Goal: Check status: Check status

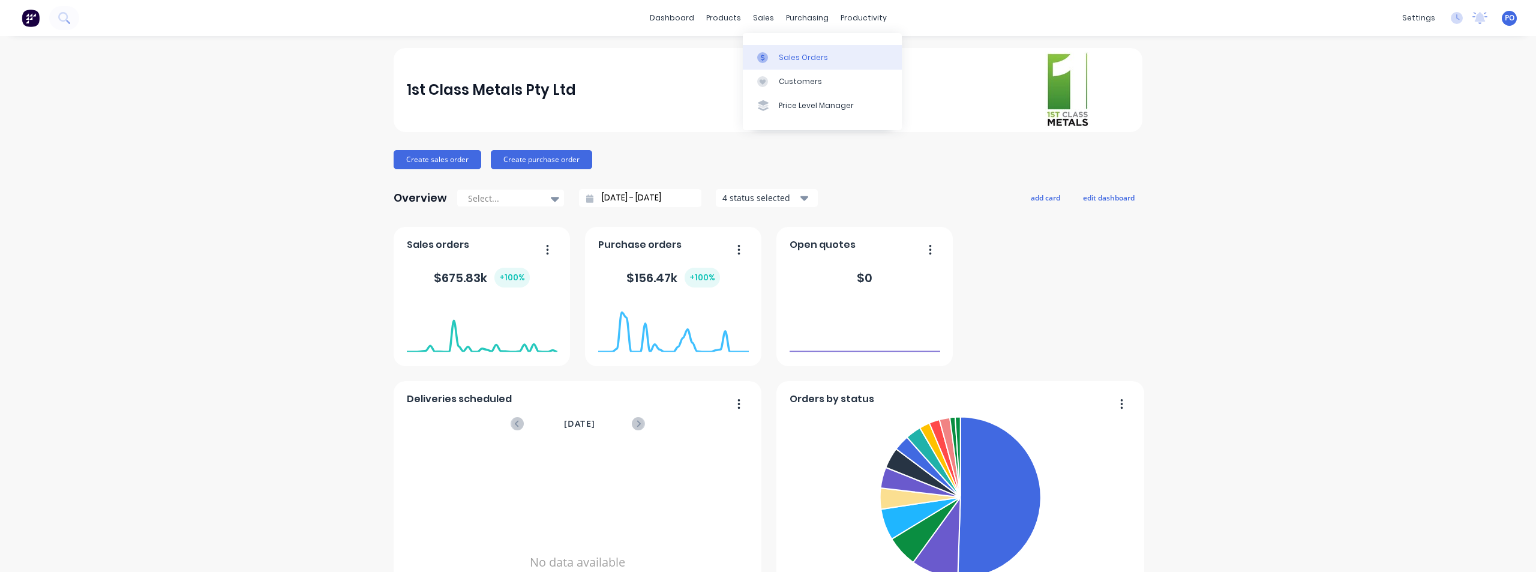
click at [785, 53] on div "Sales Orders" at bounding box center [803, 57] width 49 height 11
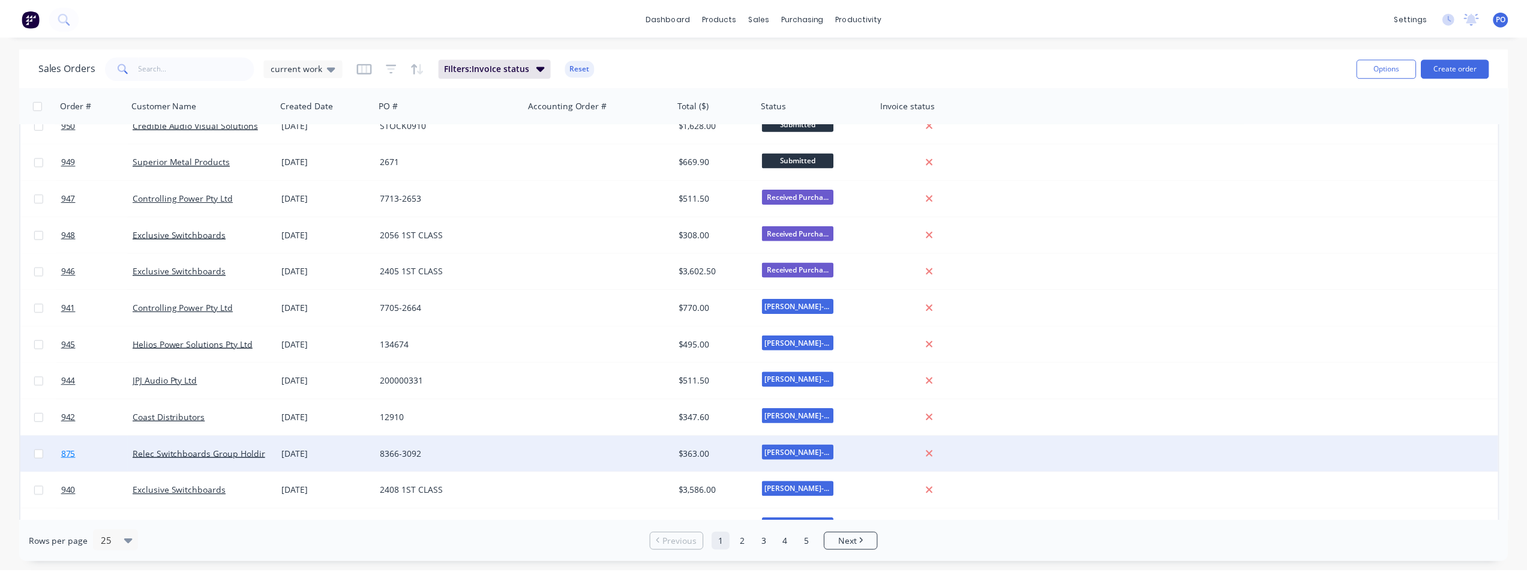
scroll to position [120, 0]
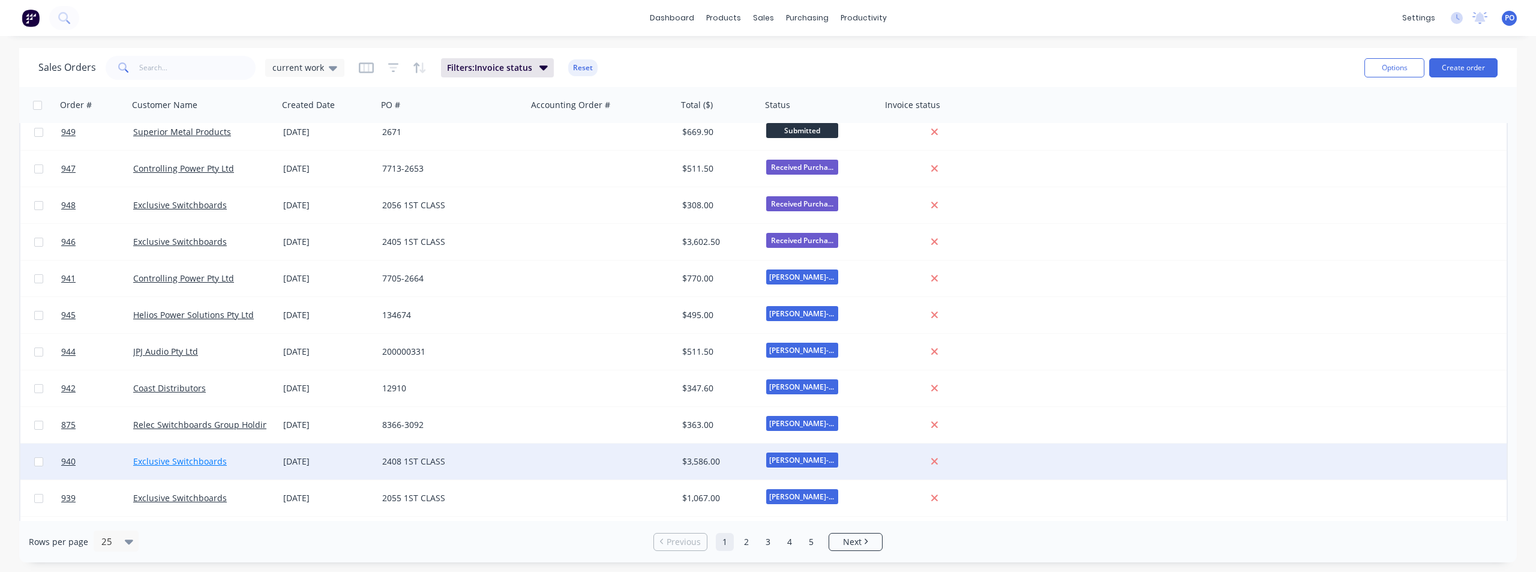
click at [147, 458] on link "Exclusive Switchboards" at bounding box center [180, 460] width 94 height 11
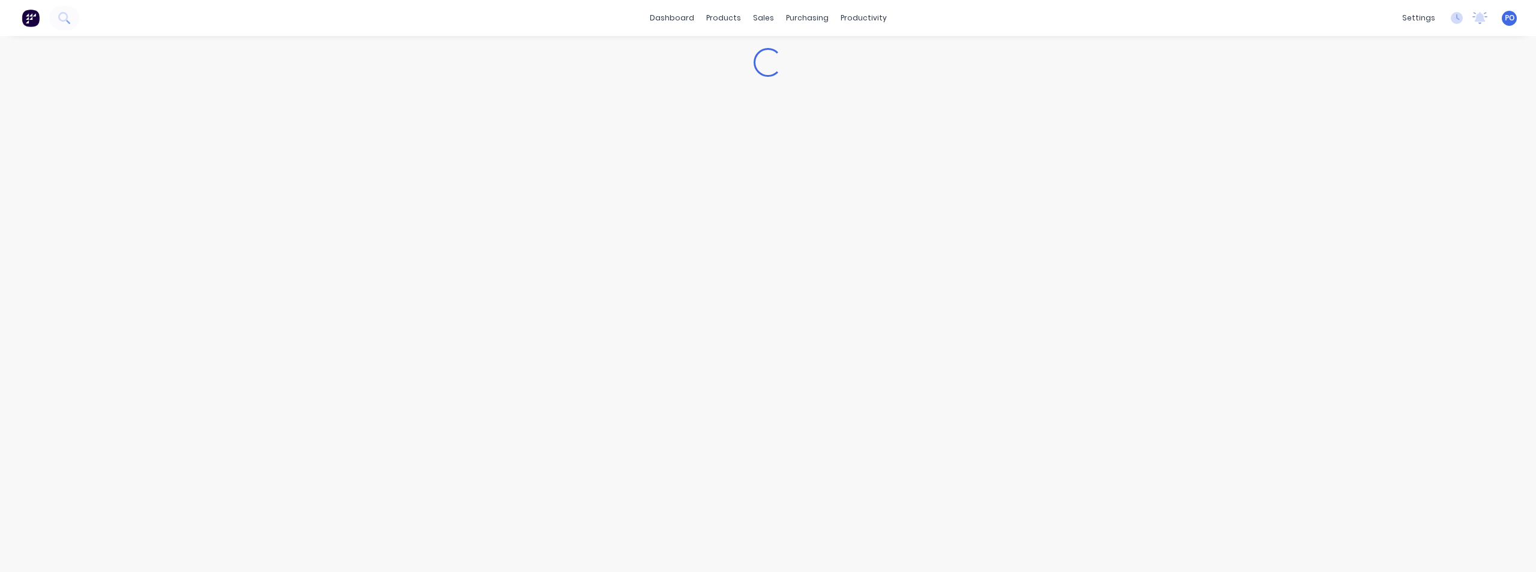
click at [147, 458] on div "Loading..." at bounding box center [768, 304] width 1536 height 536
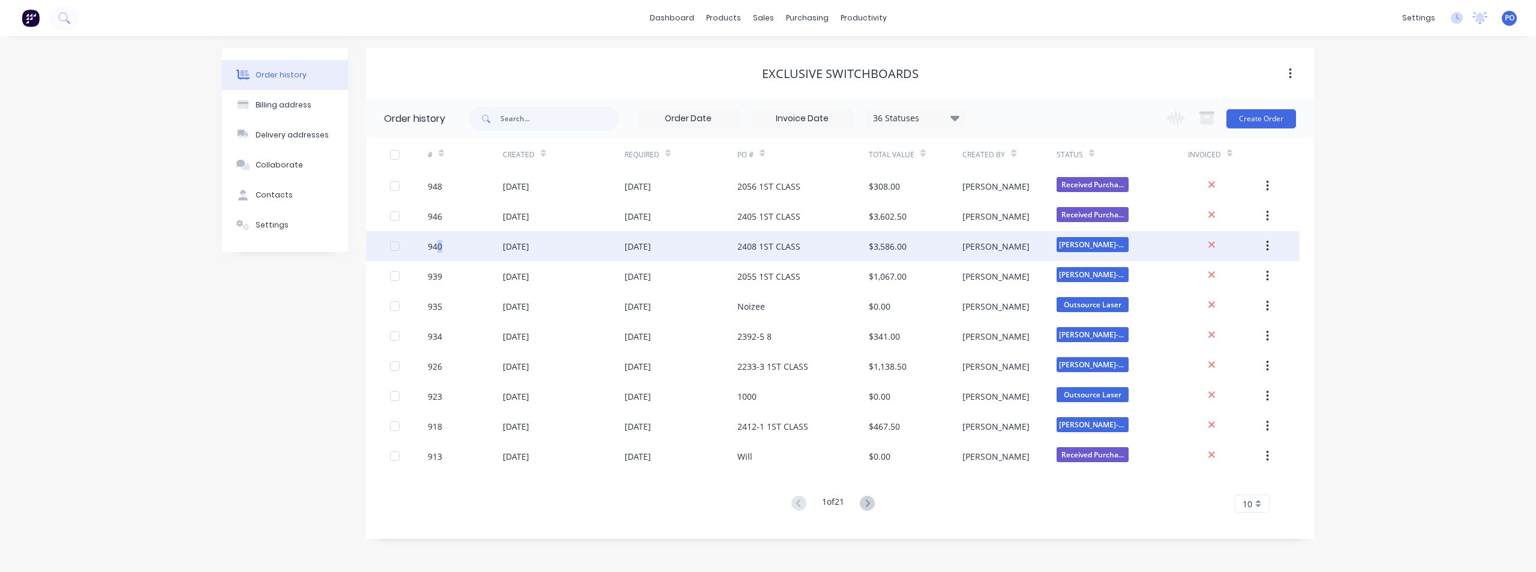
click at [440, 248] on div "940" at bounding box center [435, 246] width 14 height 13
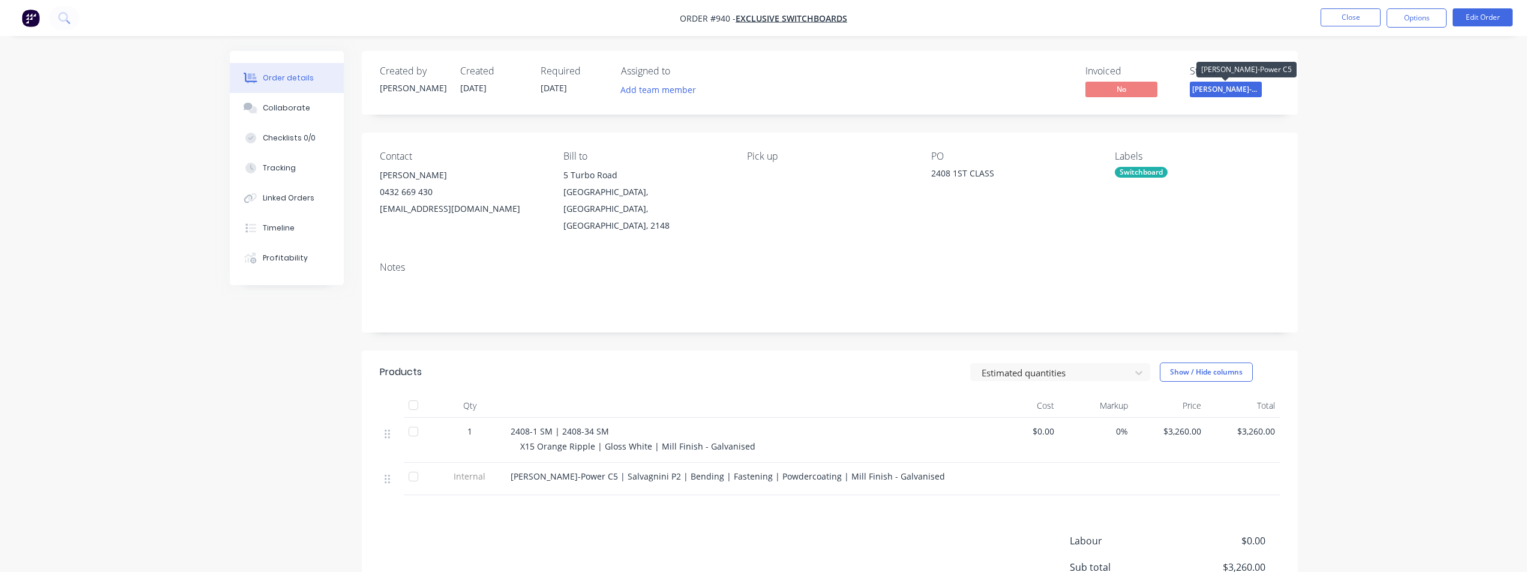
click at [1235, 91] on span "[PERSON_NAME]-Power C5" at bounding box center [1225, 89] width 72 height 15
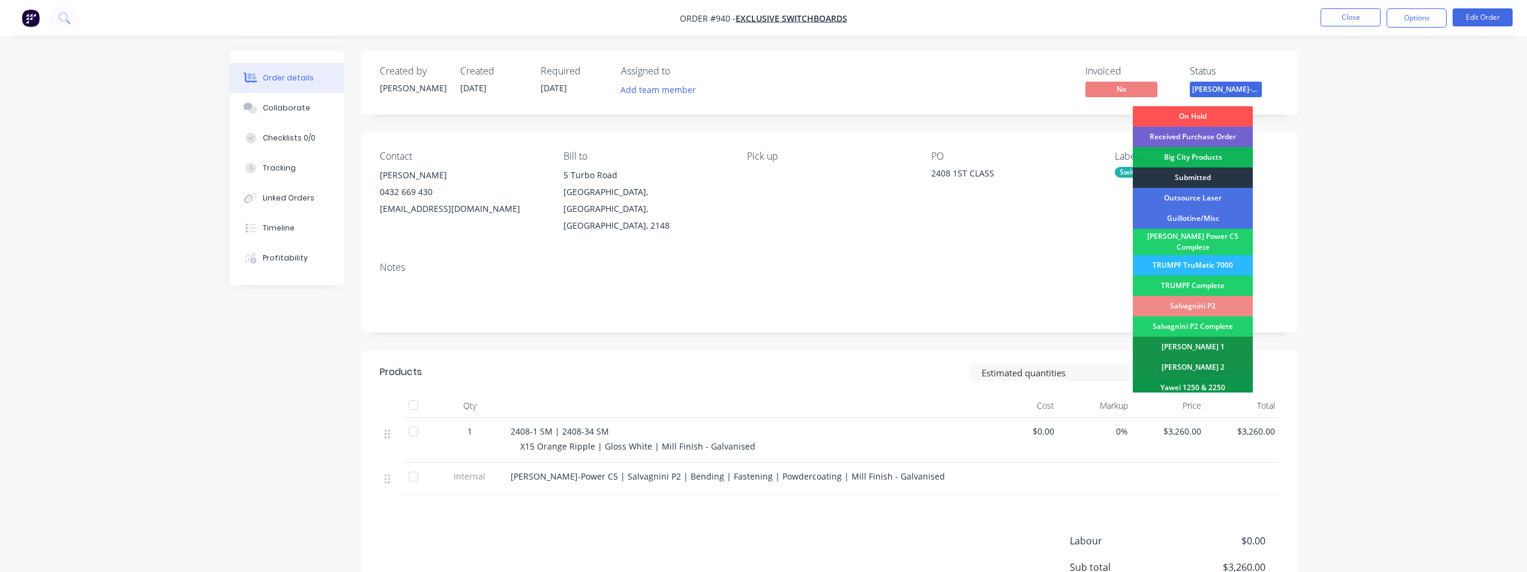
click at [1200, 177] on div "Submitted" at bounding box center [1192, 177] width 120 height 20
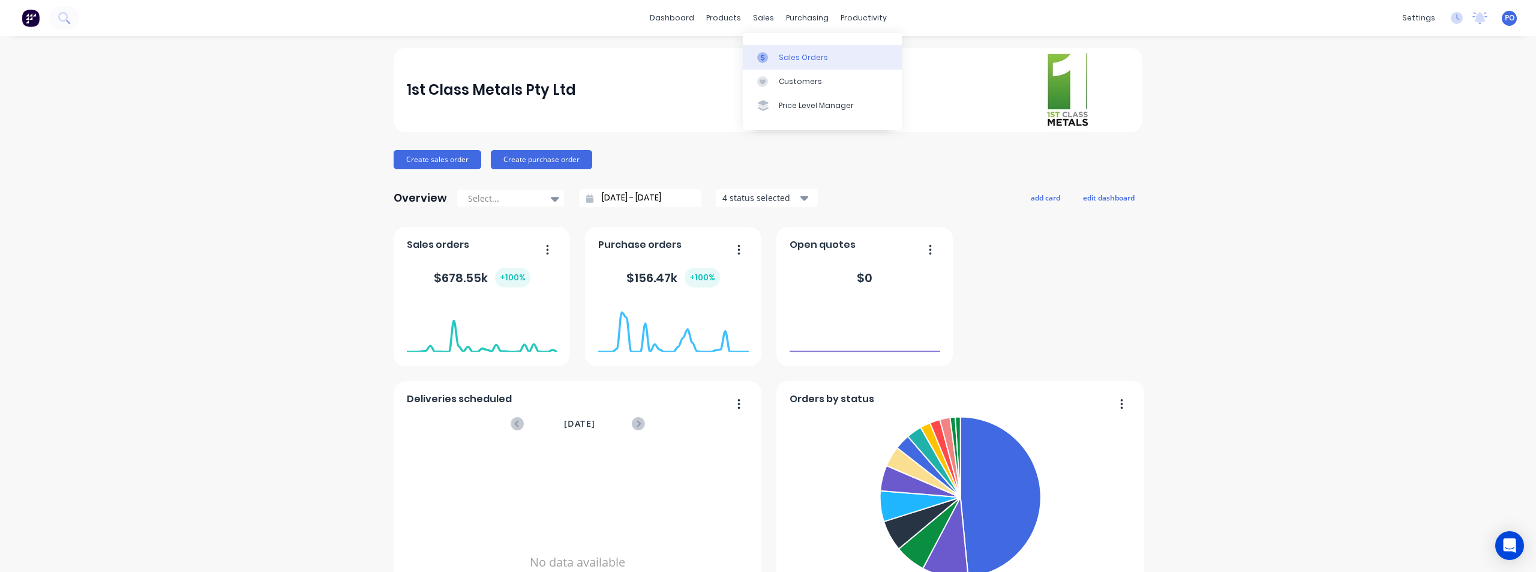
click at [782, 58] on div "Sales Orders" at bounding box center [803, 57] width 49 height 11
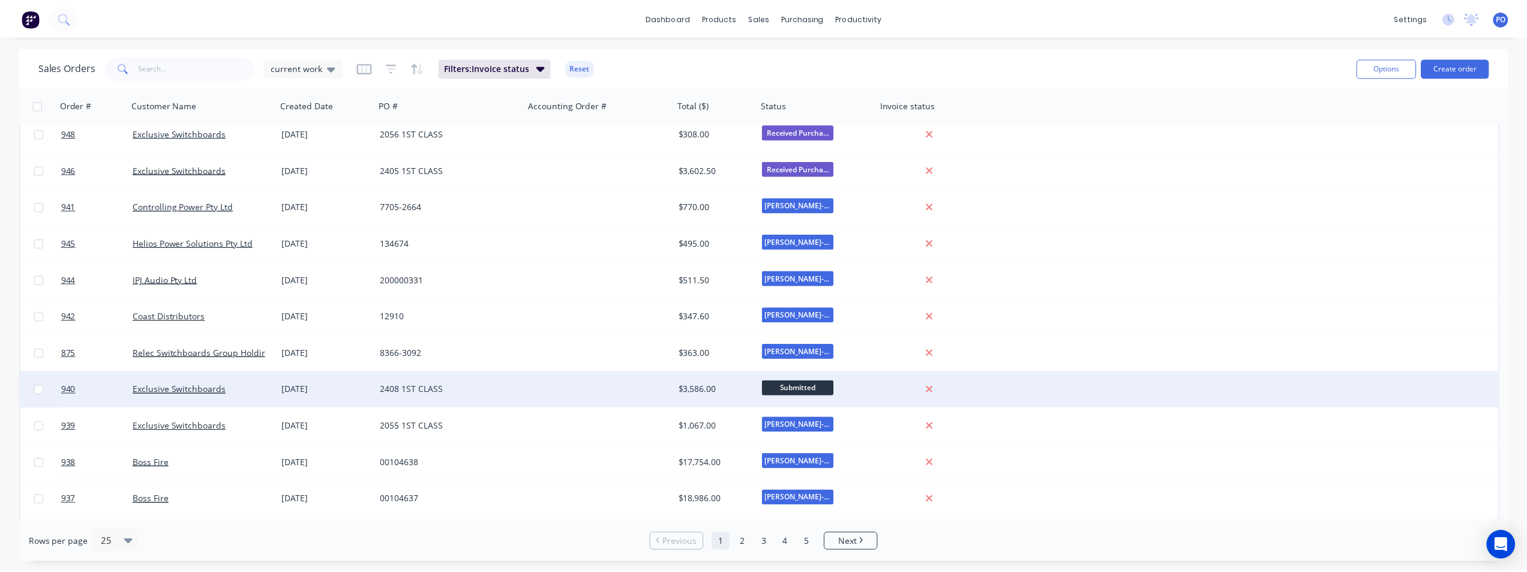
scroll to position [300, 0]
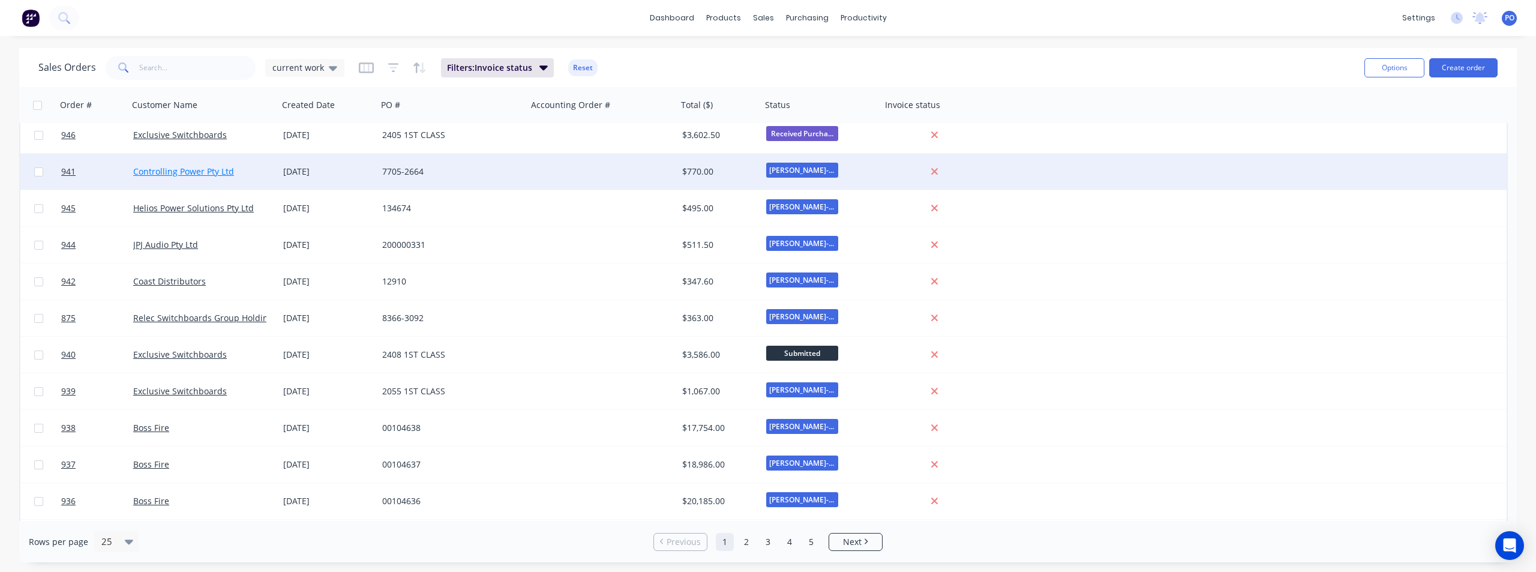
click at [173, 172] on link "Controlling Power Pty Ltd" at bounding box center [183, 171] width 101 height 11
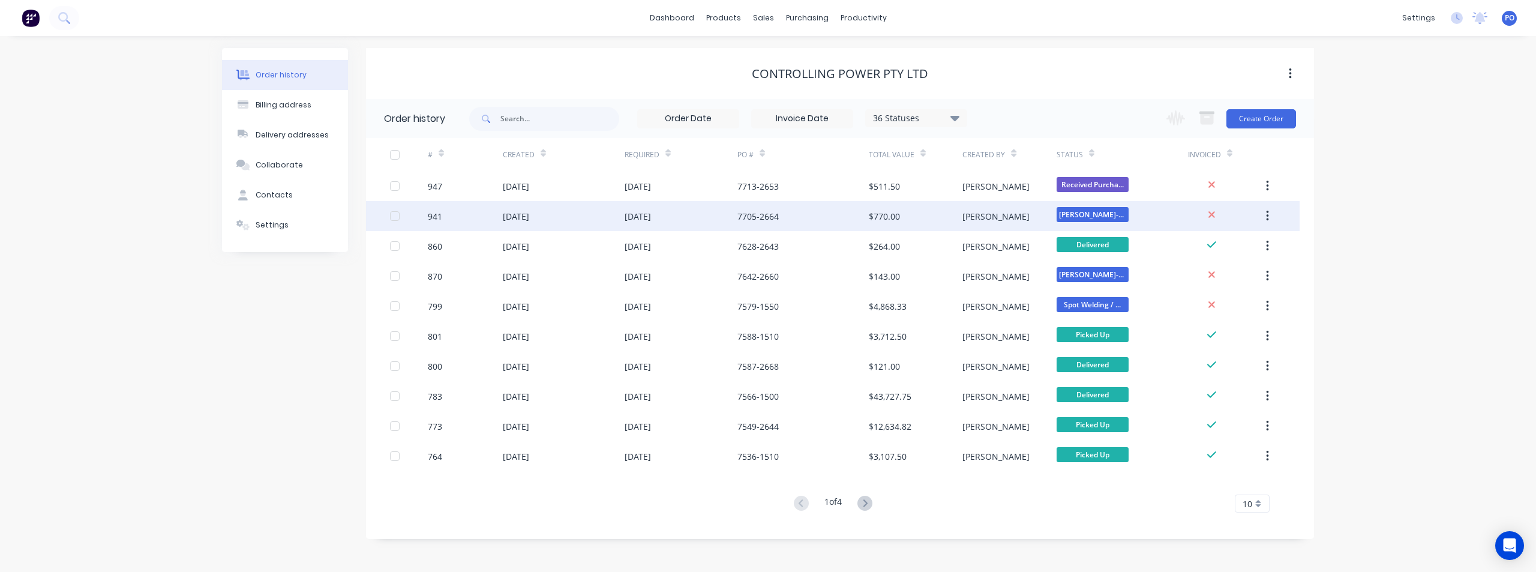
click at [445, 211] on div "941" at bounding box center [465, 216] width 75 height 30
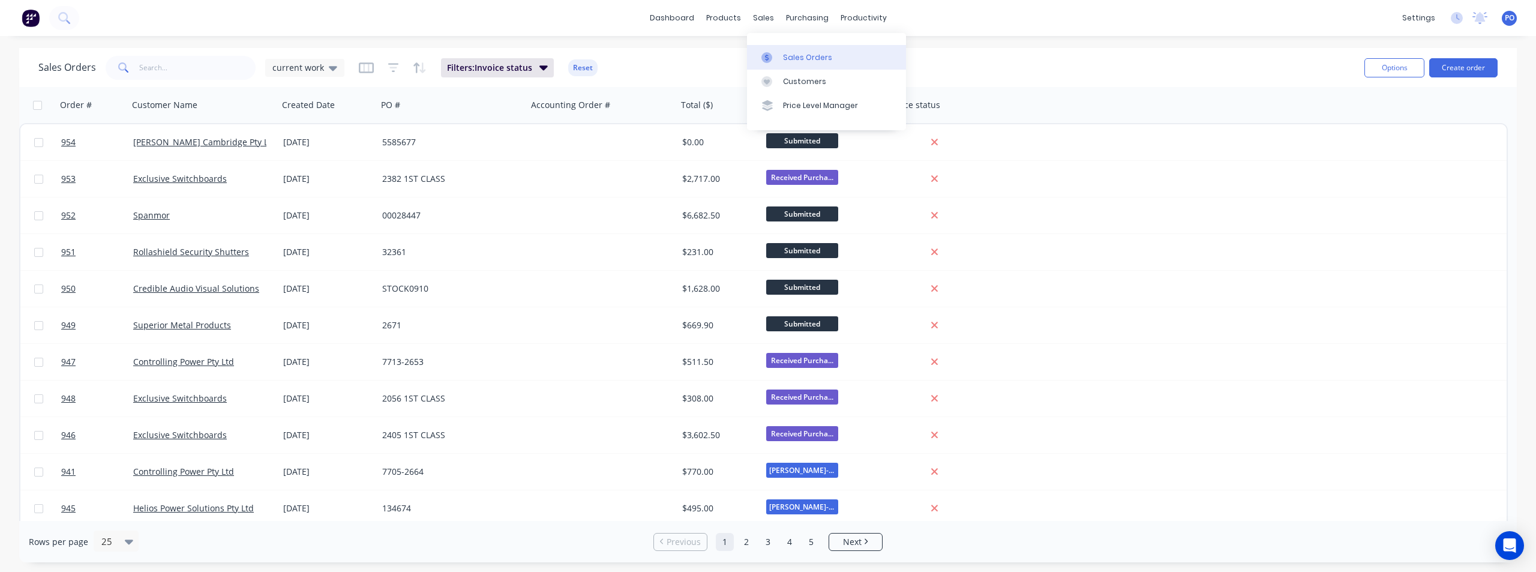
click at [794, 56] on div "Sales Orders" at bounding box center [807, 57] width 49 height 11
click at [810, 83] on div "Customers" at bounding box center [804, 81] width 43 height 11
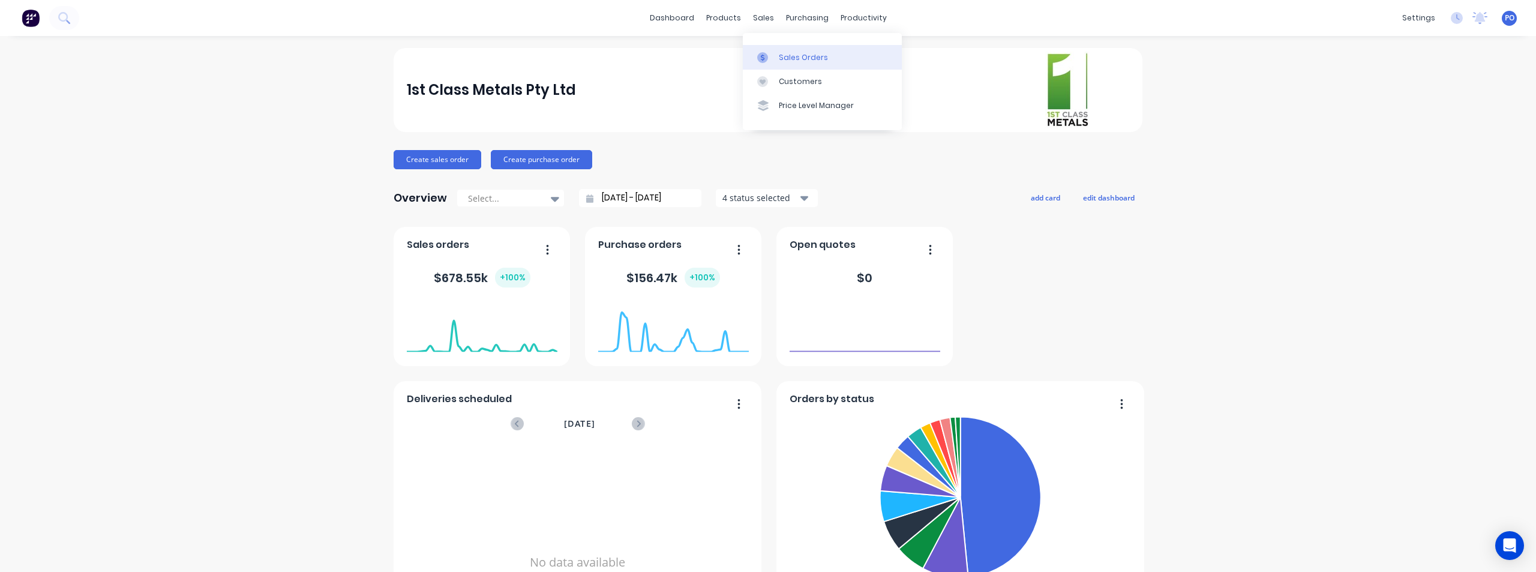
click at [782, 54] on div "Sales Orders" at bounding box center [803, 57] width 49 height 11
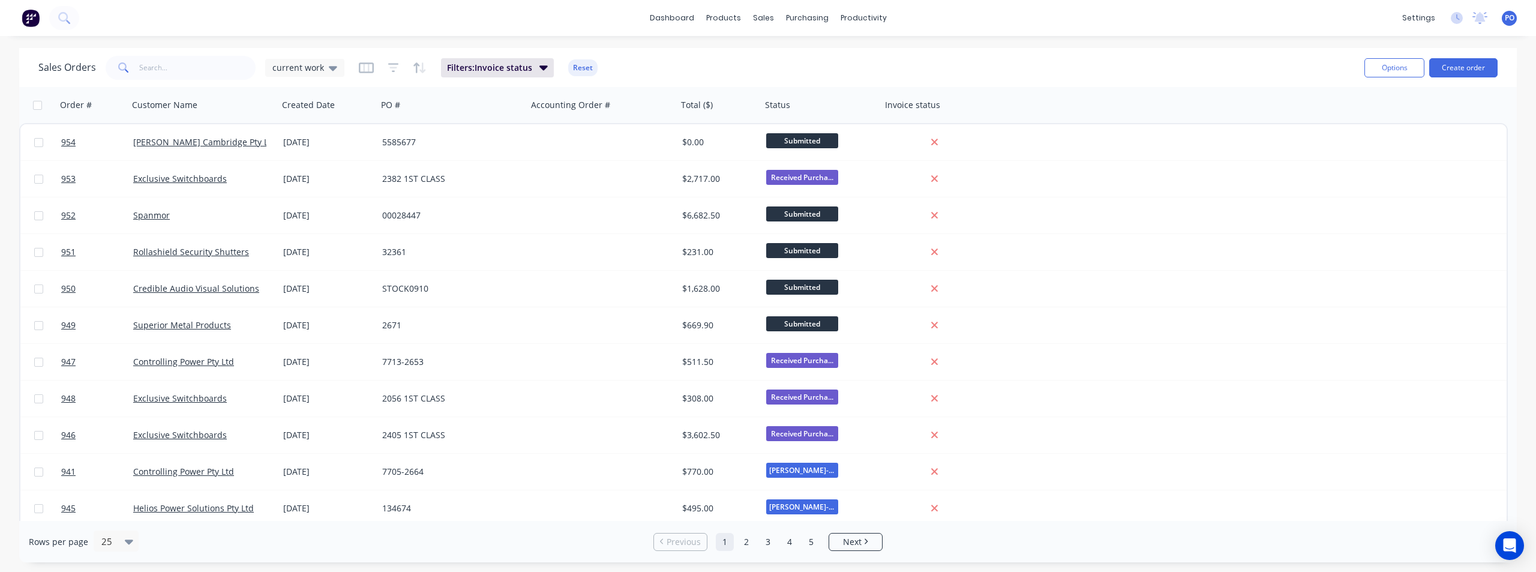
click at [133, 67] on span at bounding box center [123, 68] width 34 height 24
click at [120, 68] on icon at bounding box center [123, 67] width 11 height 11
drag, startPoint x: 134, startPoint y: 67, endPoint x: 143, endPoint y: 67, distance: 8.4
click at [137, 67] on span at bounding box center [123, 68] width 34 height 24
click at [143, 67] on input "text" at bounding box center [197, 68] width 117 height 24
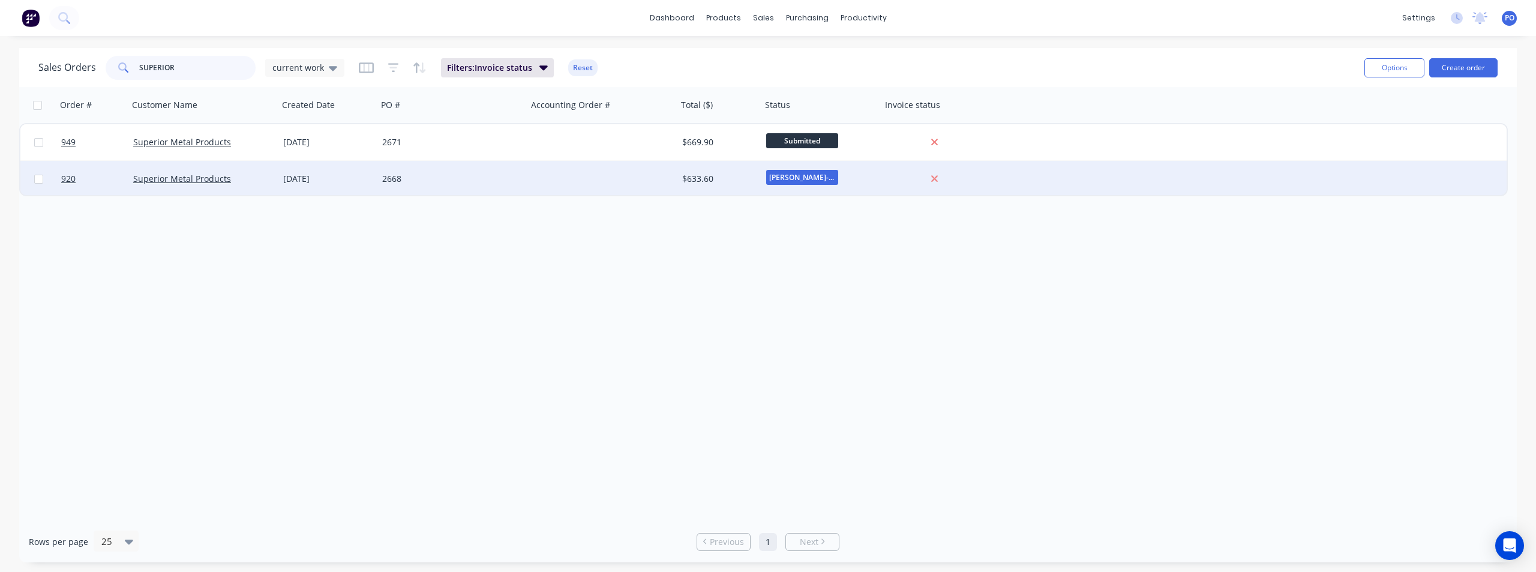
type input "SUPERIOR"
click at [300, 178] on div "[DATE]" at bounding box center [327, 179] width 89 height 12
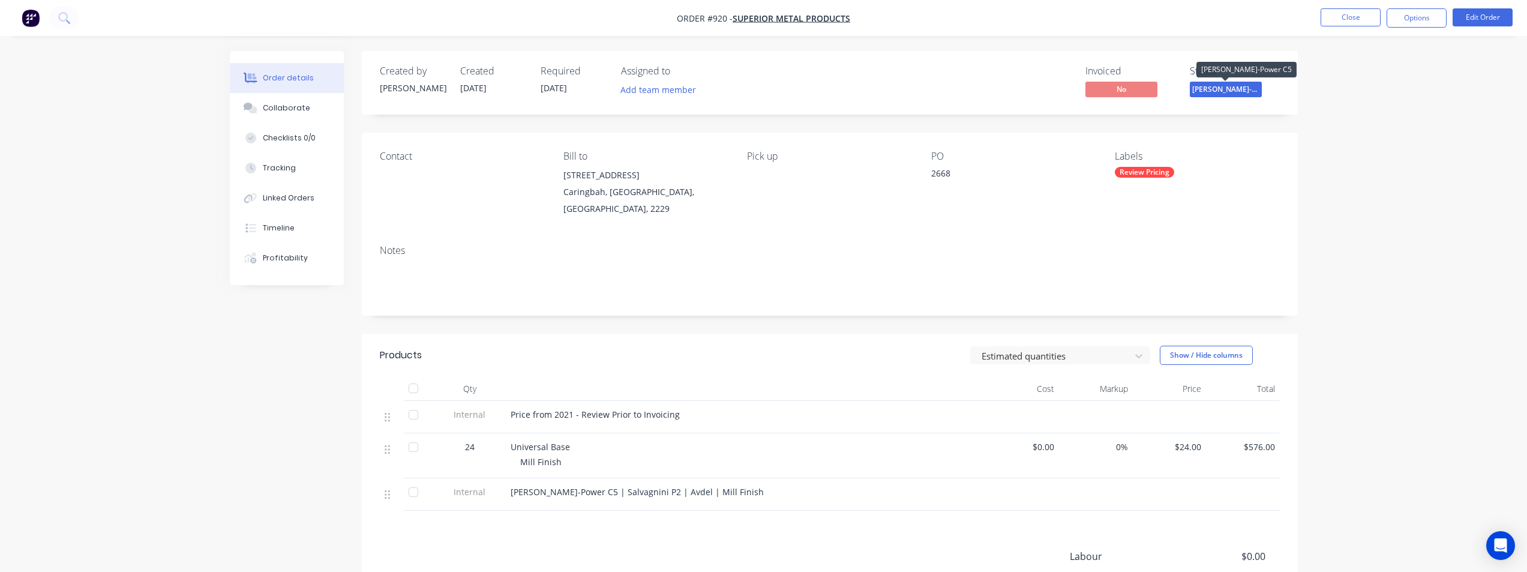
click at [1227, 92] on span "[PERSON_NAME]-Power C5" at bounding box center [1225, 89] width 72 height 15
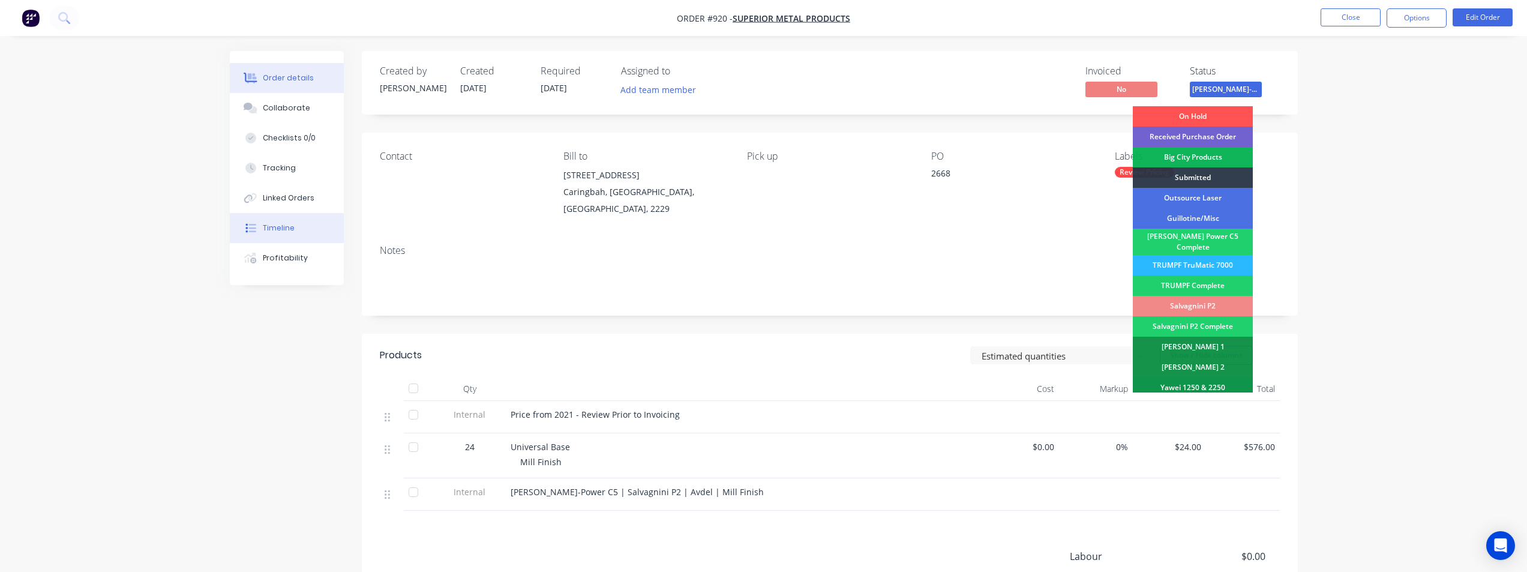
click at [287, 230] on div "Timeline" at bounding box center [279, 228] width 32 height 11
